Goal: Information Seeking & Learning: Learn about a topic

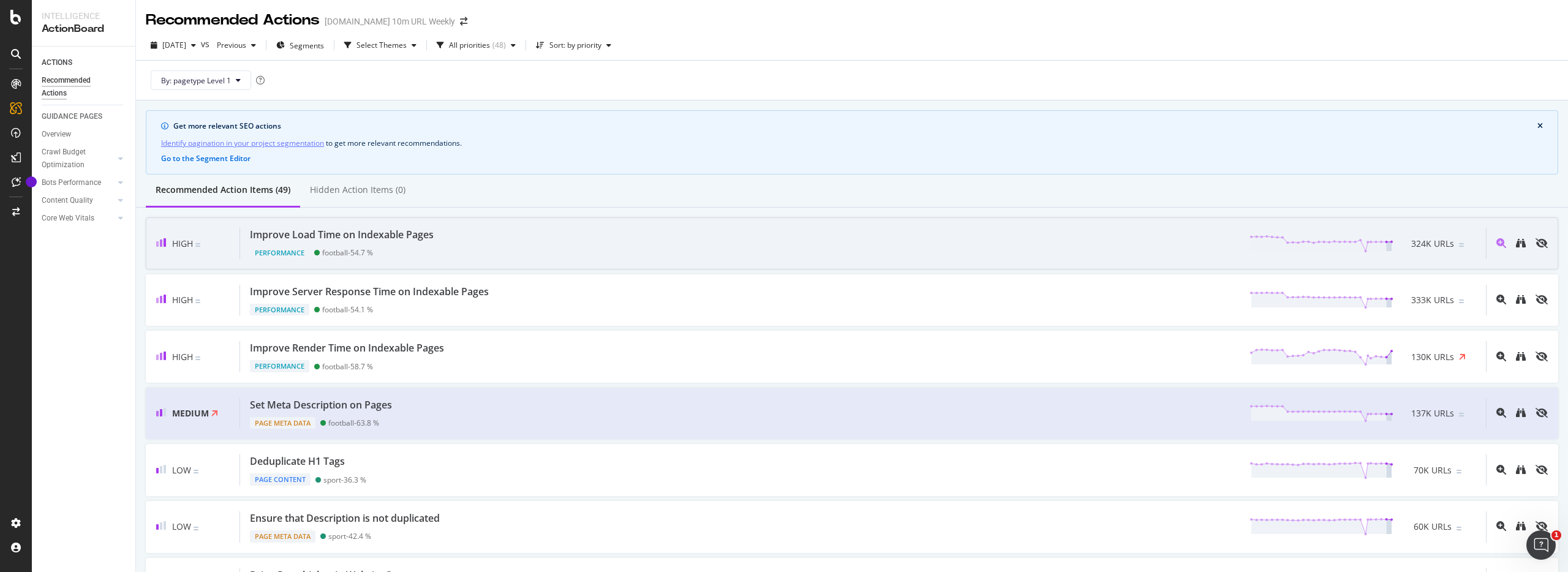
click at [599, 253] on div "Improve Load Time on Indexable Pages Performance football - 54.7 % 324K URLs" at bounding box center [863, 243] width 1246 height 31
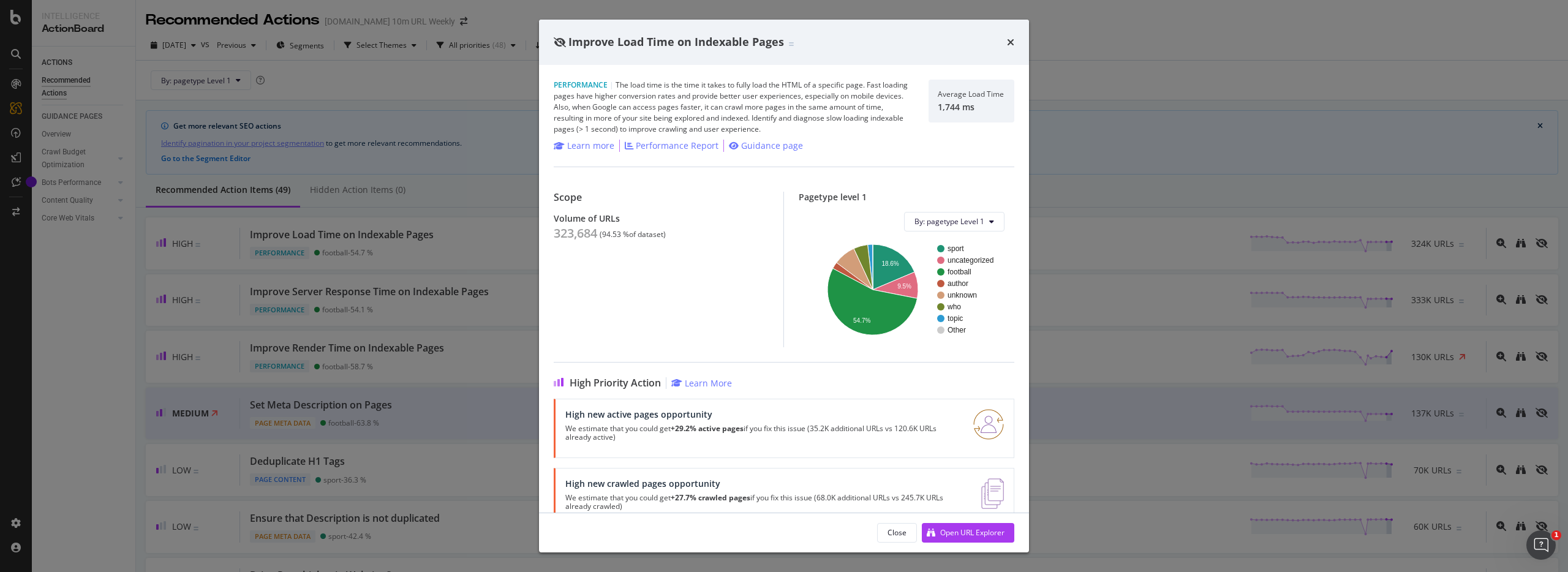
scroll to position [29, 0]
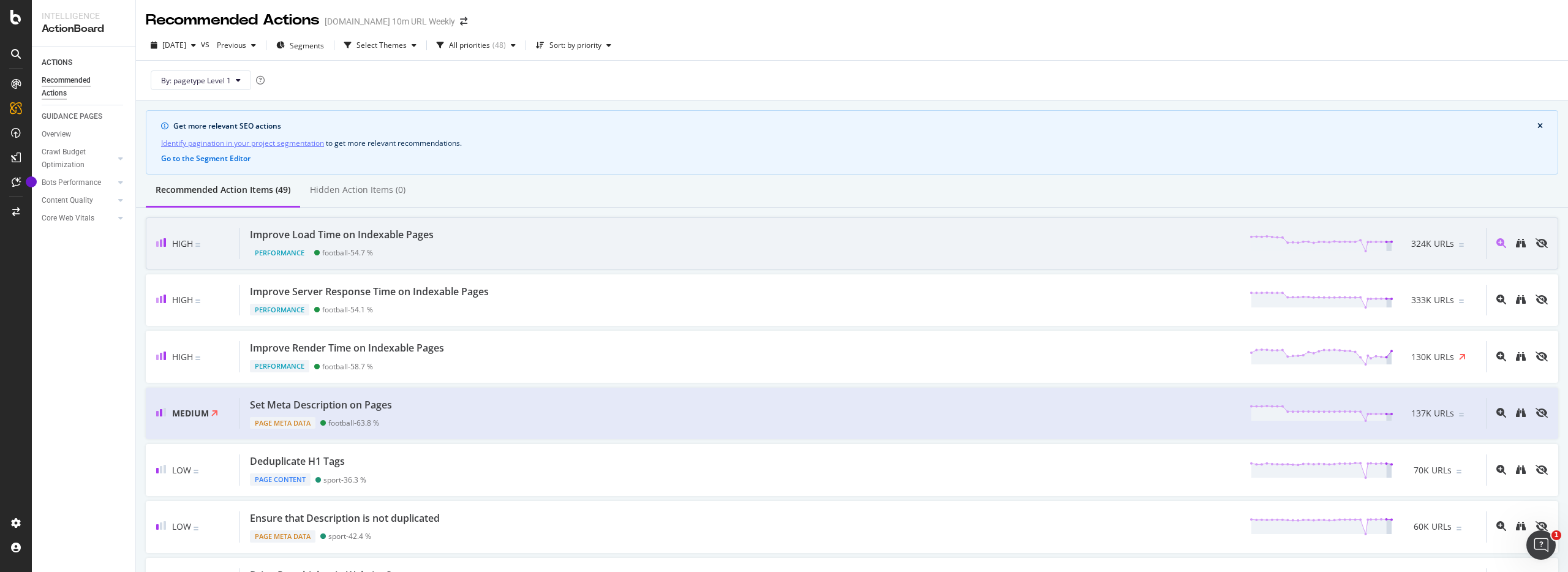
click at [699, 261] on div "High Improve Load Time on Indexable Pages Performance football - 54.7 % 324K UR…" at bounding box center [851, 243] width 1412 height 52
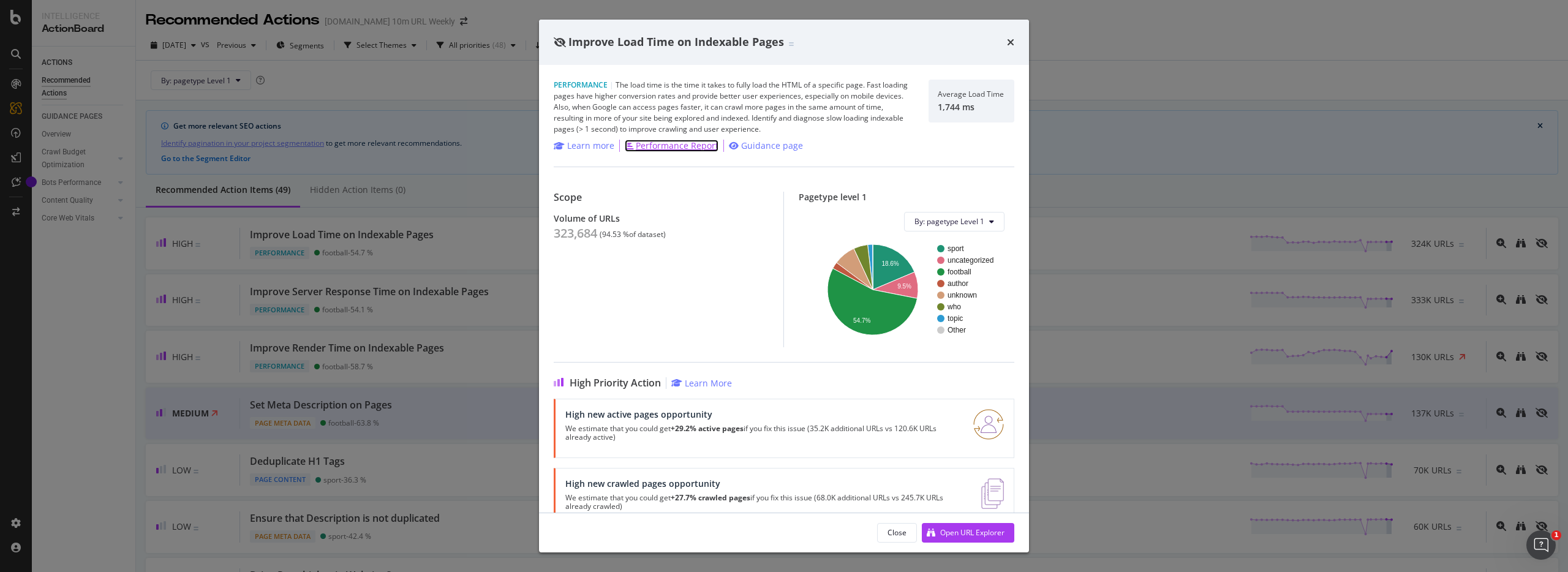
click at [670, 143] on div "Performance Report" at bounding box center [677, 146] width 83 height 12
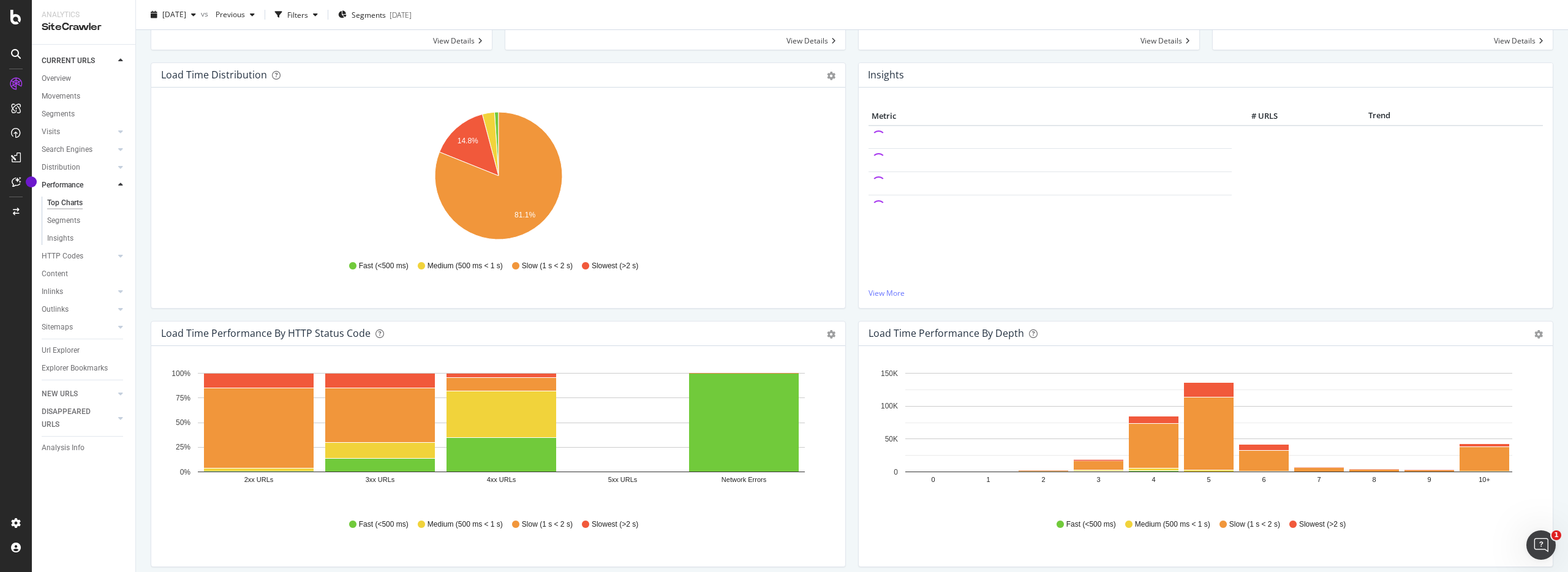
scroll to position [141, 0]
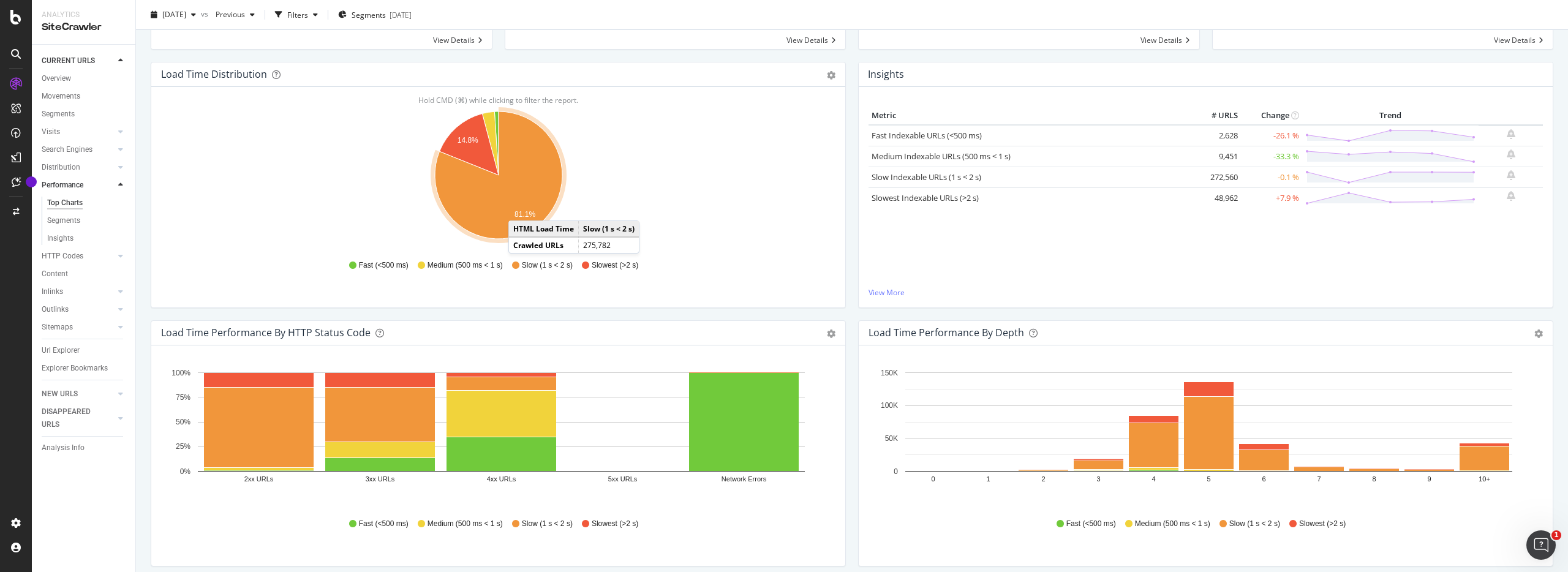
click at [520, 208] on icon "A chart." at bounding box center [498, 175] width 127 height 127
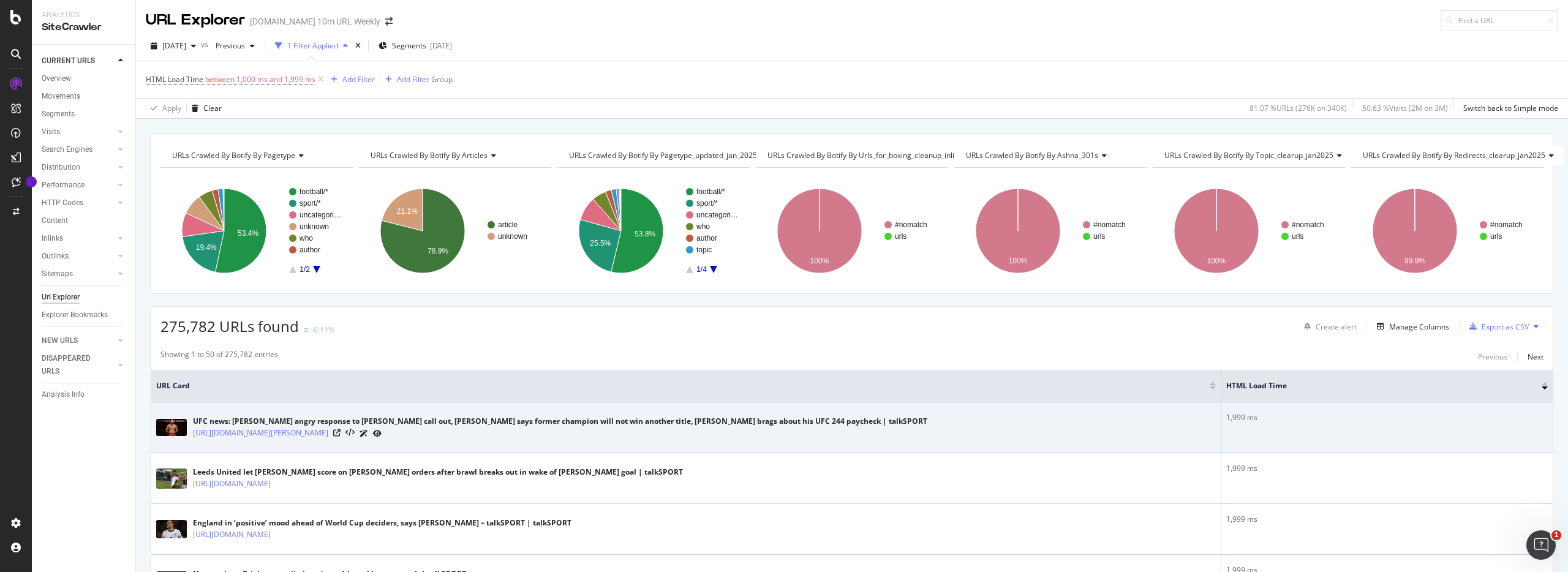
scroll to position [66, 0]
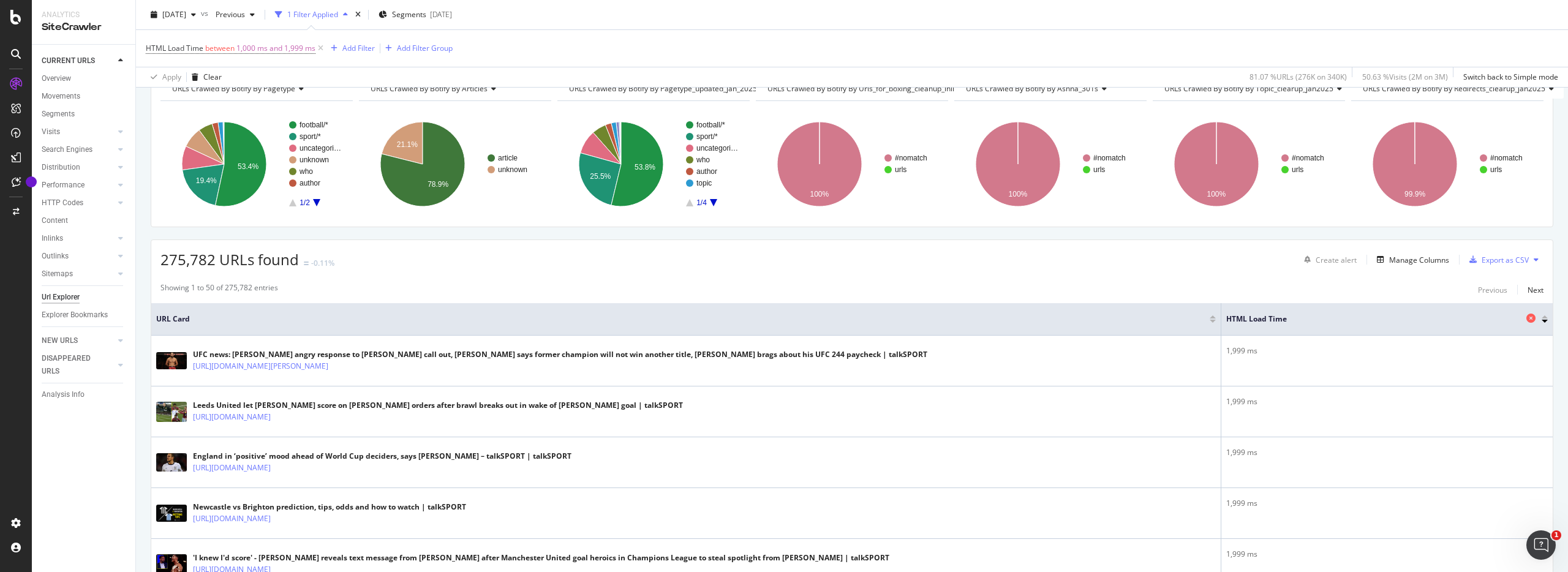
click at [1307, 325] on div "HTML Load Time" at bounding box center [1384, 318] width 315 height 12
click at [1545, 320] on div at bounding box center [1545, 321] width 6 height 3
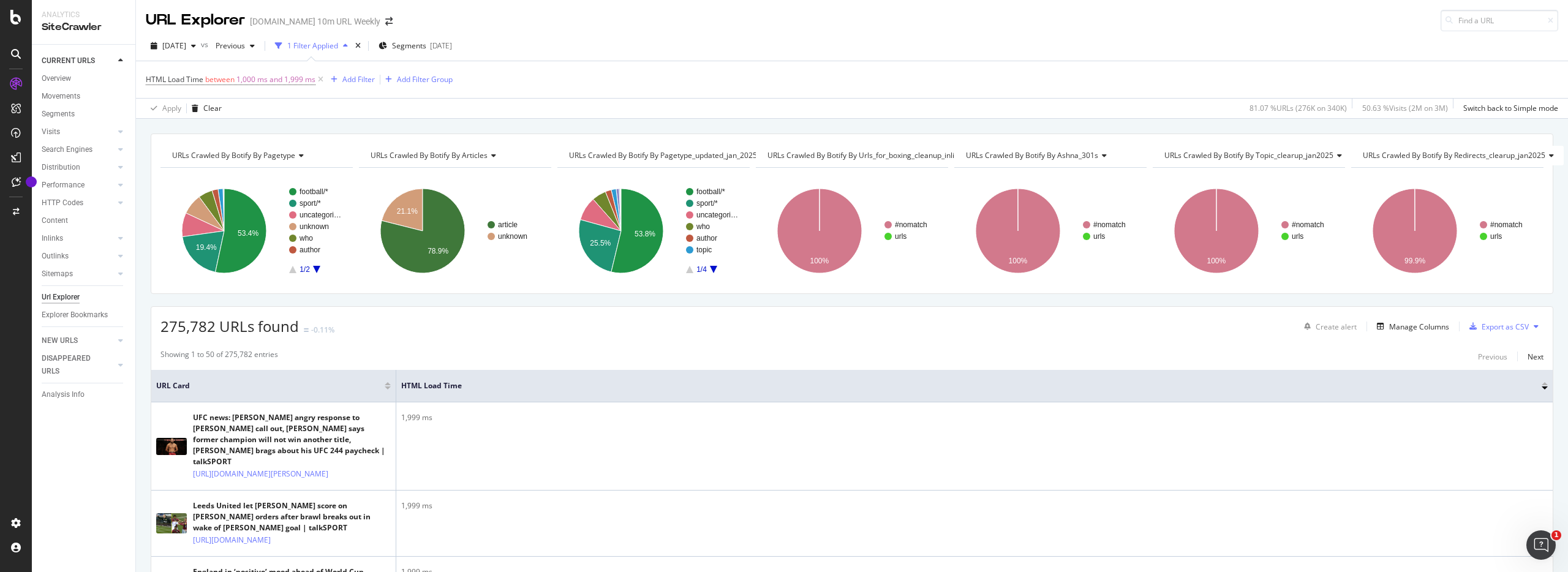
click at [1546, 387] on div at bounding box center [1545, 387] width 6 height 3
click at [1543, 382] on div at bounding box center [1545, 383] width 6 height 3
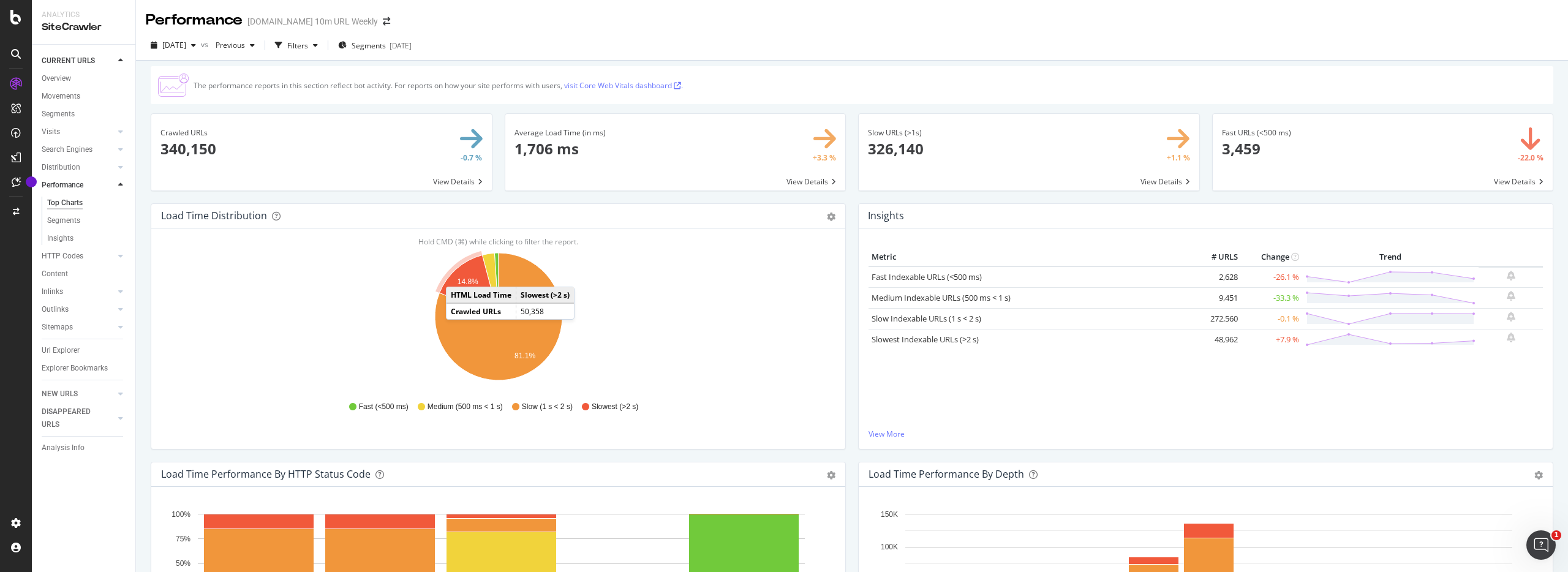
click at [458, 274] on icon "A chart." at bounding box center [469, 285] width 60 height 62
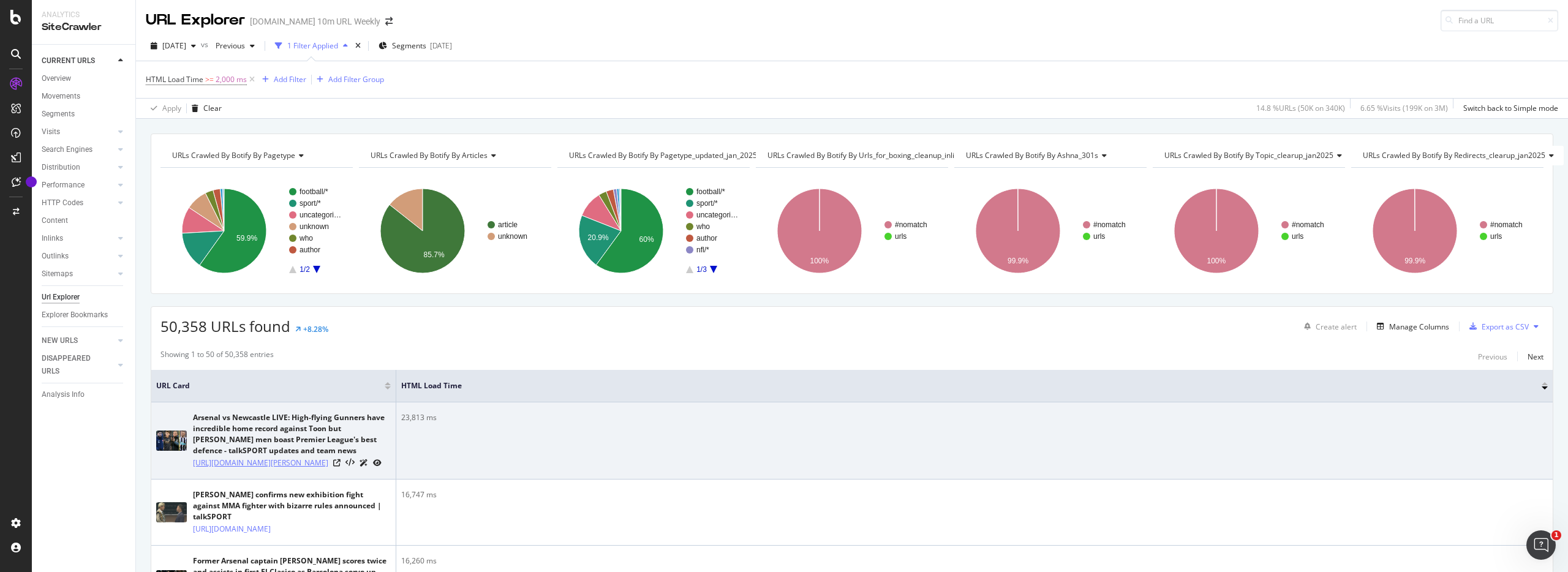
click at [210, 466] on link "[URL][DOMAIN_NAME][PERSON_NAME]" at bounding box center [261, 463] width 135 height 12
click at [341, 466] on icon at bounding box center [337, 463] width 8 height 8
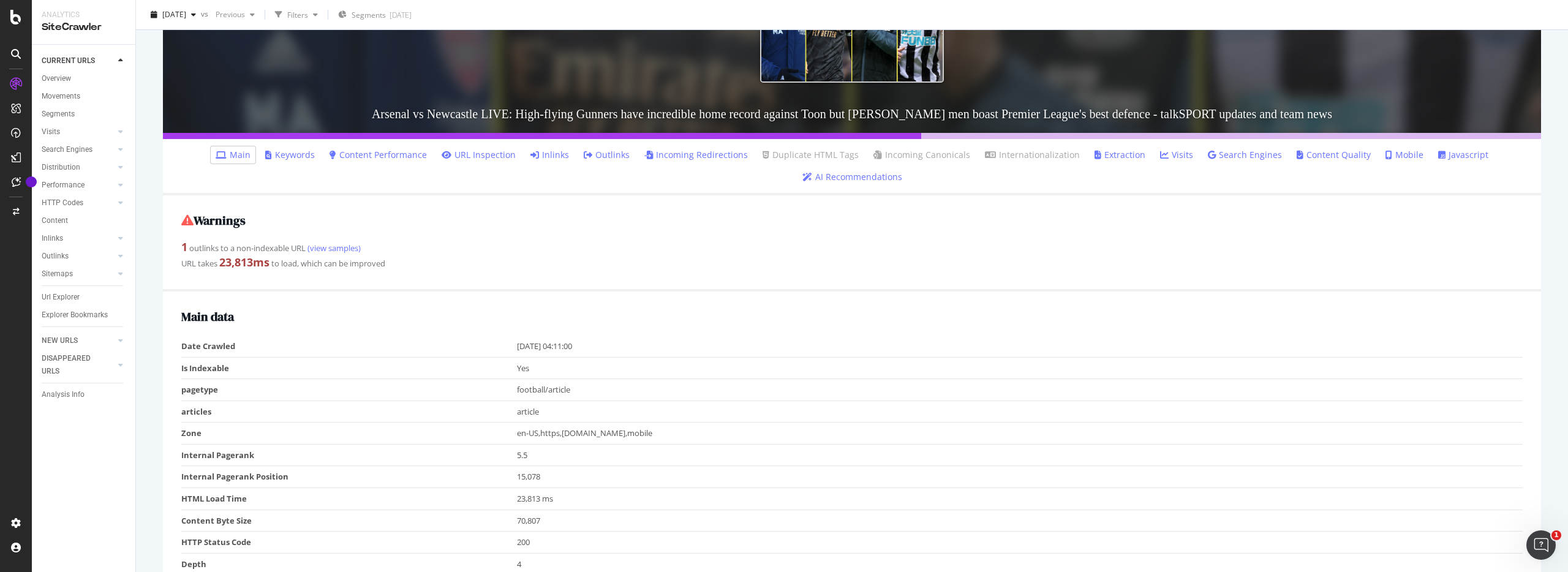
scroll to position [215, 0]
click at [265, 155] on link "Keywords" at bounding box center [290, 154] width 49 height 12
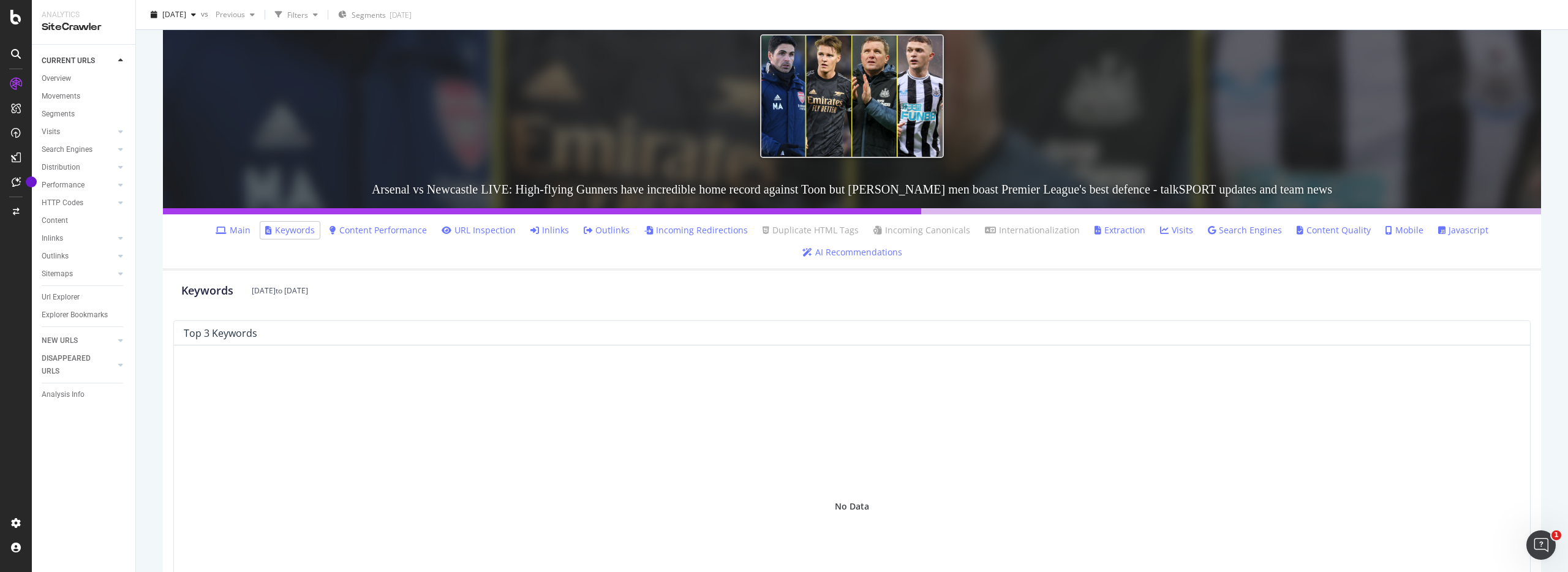
scroll to position [163, 0]
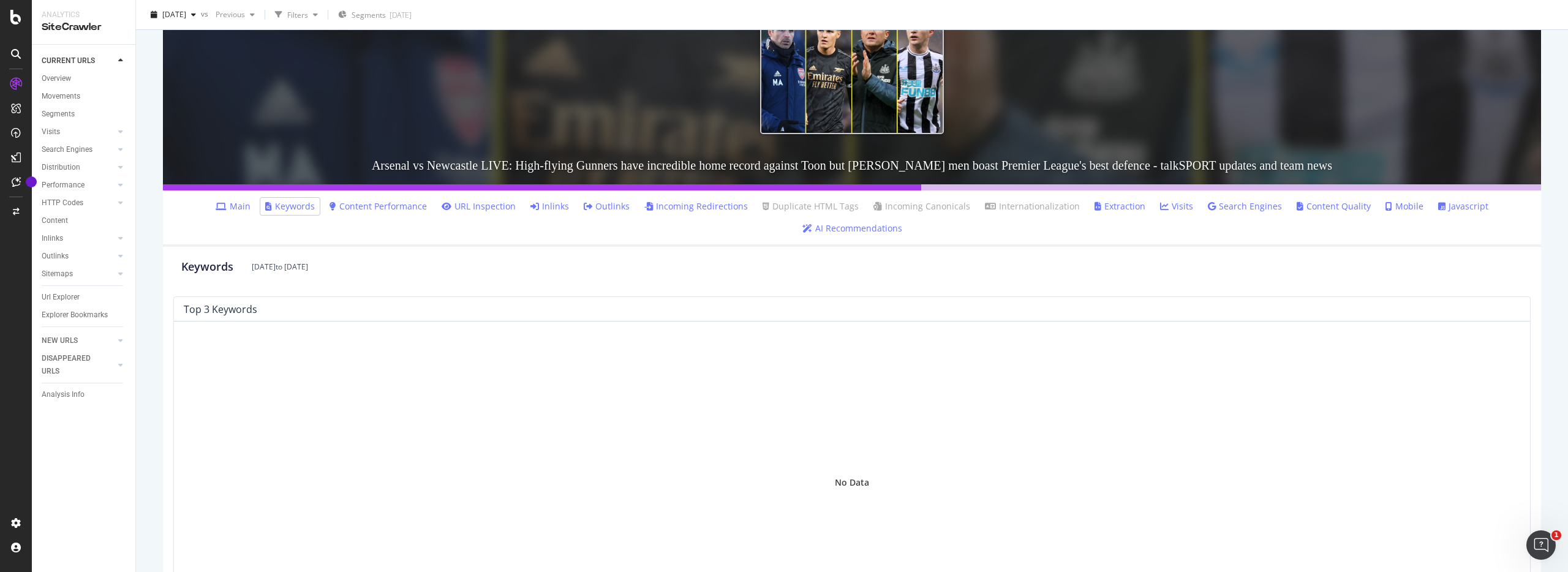
click at [1208, 202] on link "Search Engines" at bounding box center [1245, 206] width 74 height 12
